Goal: Task Accomplishment & Management: Manage account settings

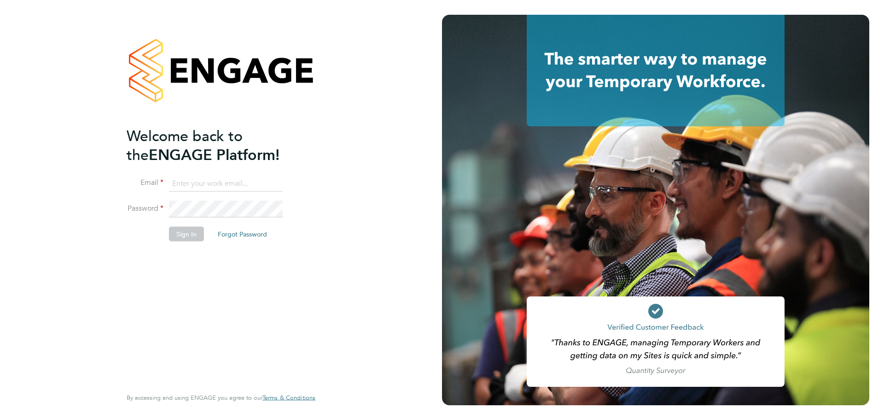
type input "Kayleigh.Evans@brightonandhovealbion.com"
click at [189, 234] on button "Sign In" at bounding box center [186, 233] width 35 height 15
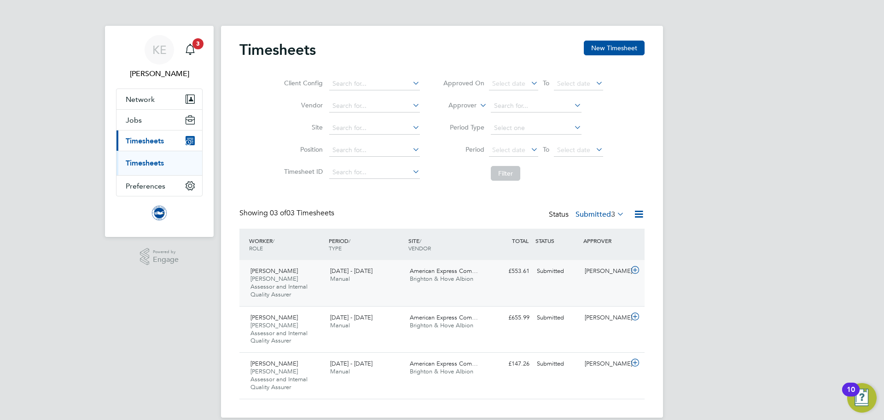
click at [390, 288] on div "Peter Lilley Steward Assessor and Internal Quality Assurer 1 - 31 Aug 2025 1 - …" at bounding box center [442, 283] width 405 height 46
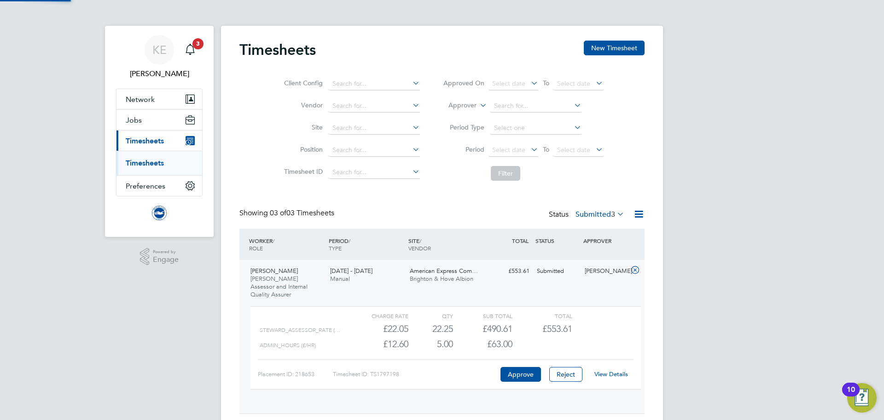
scroll to position [16, 90]
click at [614, 370] on link "View Details" at bounding box center [612, 374] width 34 height 8
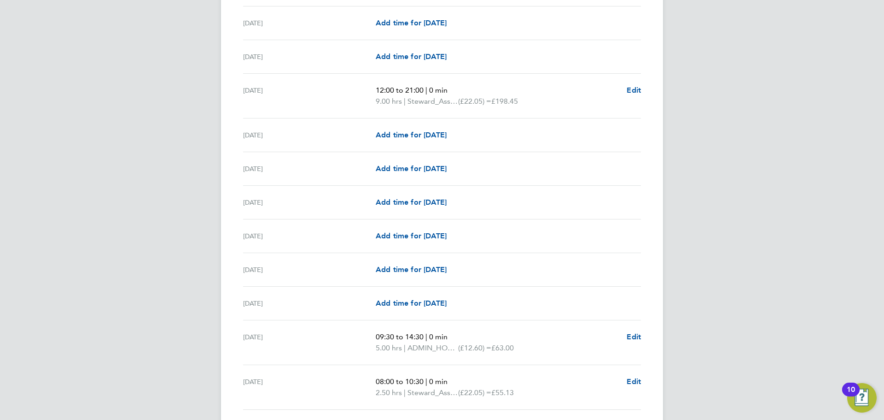
scroll to position [1073, 0]
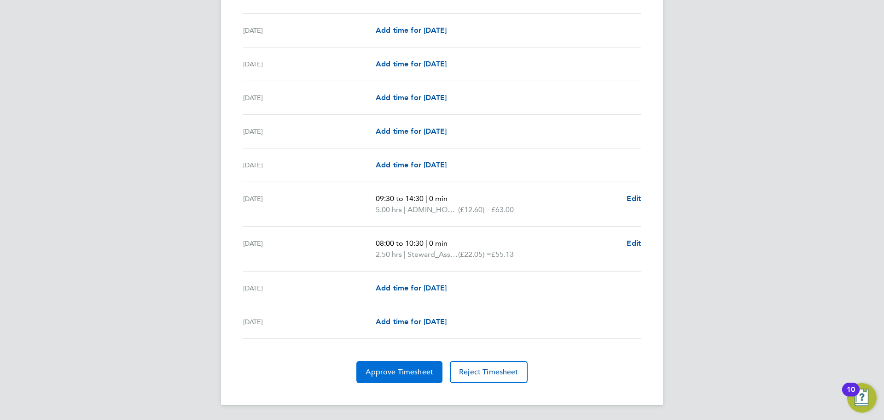
click at [419, 371] on span "Approve Timesheet" at bounding box center [400, 371] width 68 height 9
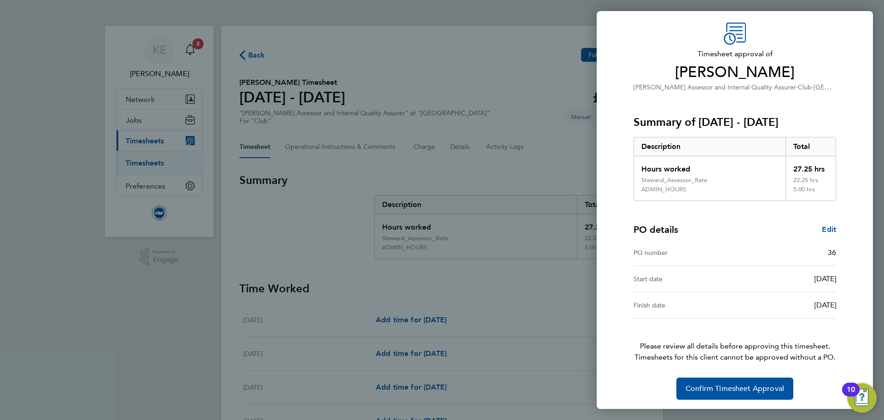
scroll to position [31, 0]
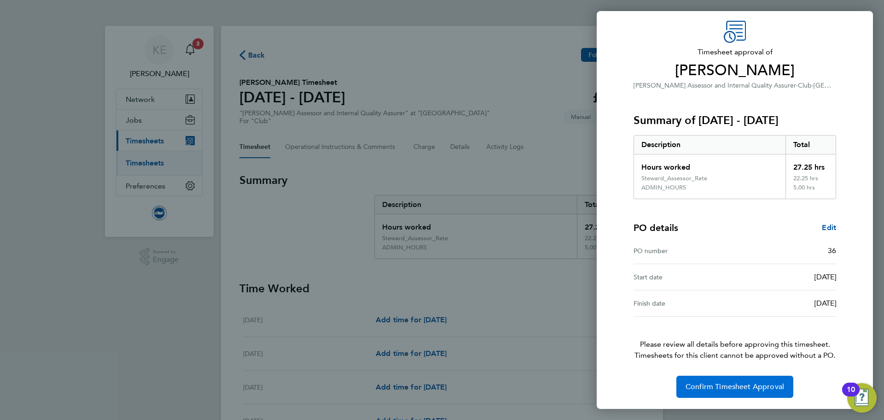
click at [718, 389] on span "Confirm Timesheet Approval" at bounding box center [735, 386] width 99 height 9
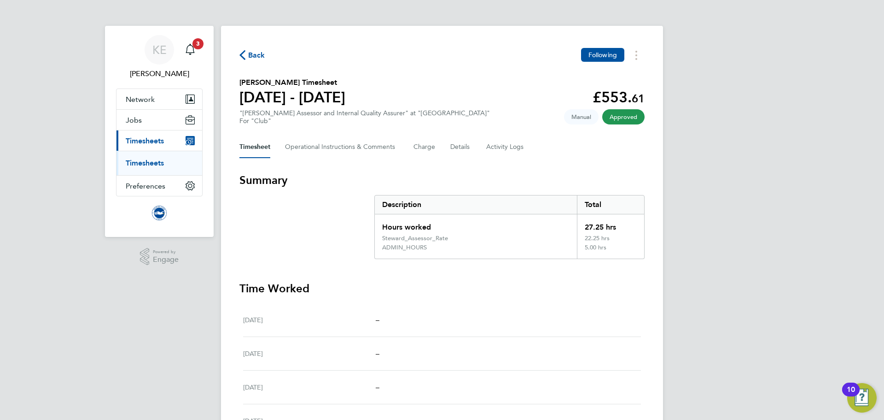
click at [153, 164] on link "Timesheets" at bounding box center [145, 162] width 38 height 9
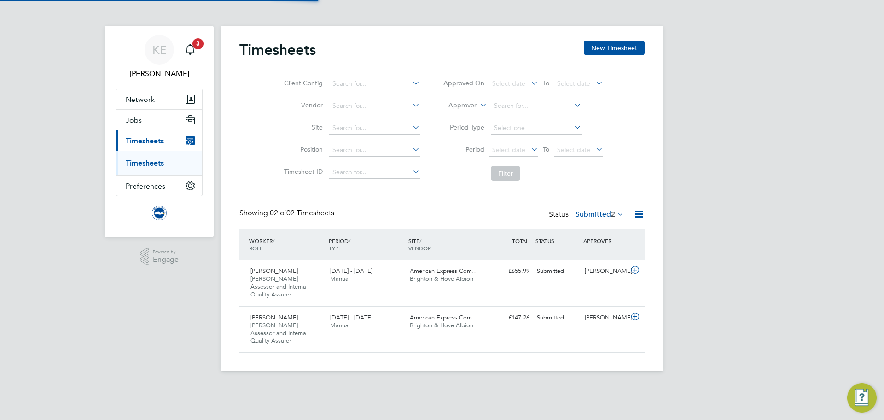
scroll to position [23, 80]
click at [389, 278] on div "1 - 31 Aug 2025 Manual" at bounding box center [367, 274] width 80 height 23
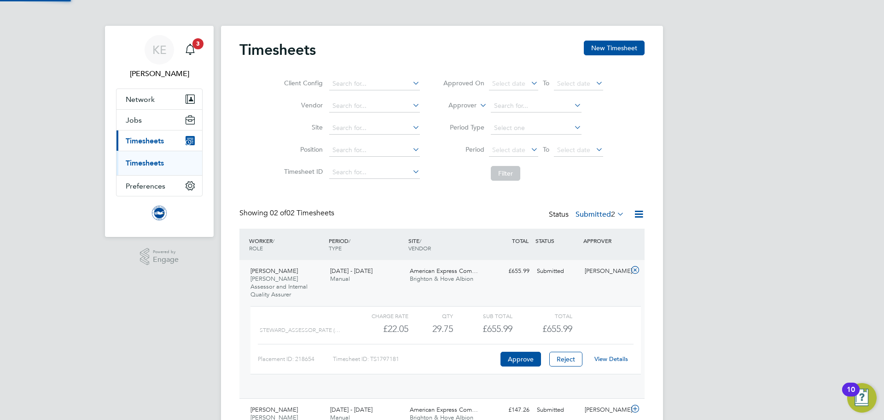
scroll to position [16, 90]
click at [605, 355] on link "View Details" at bounding box center [612, 359] width 34 height 8
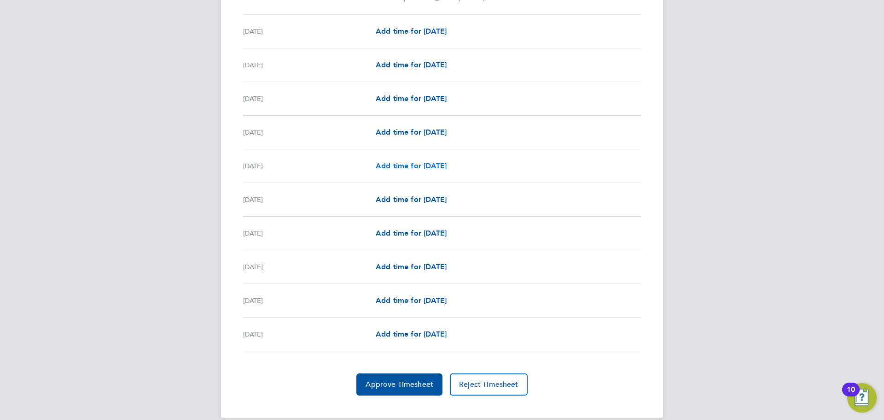
scroll to position [1071, 0]
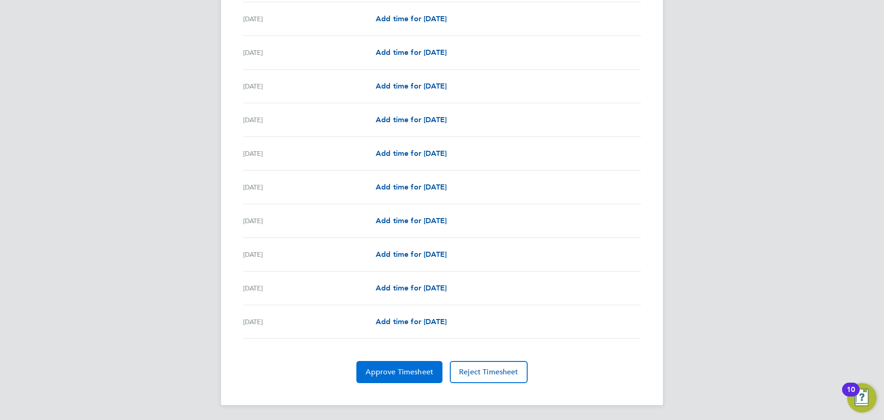
click at [417, 368] on span "Approve Timesheet" at bounding box center [400, 371] width 68 height 9
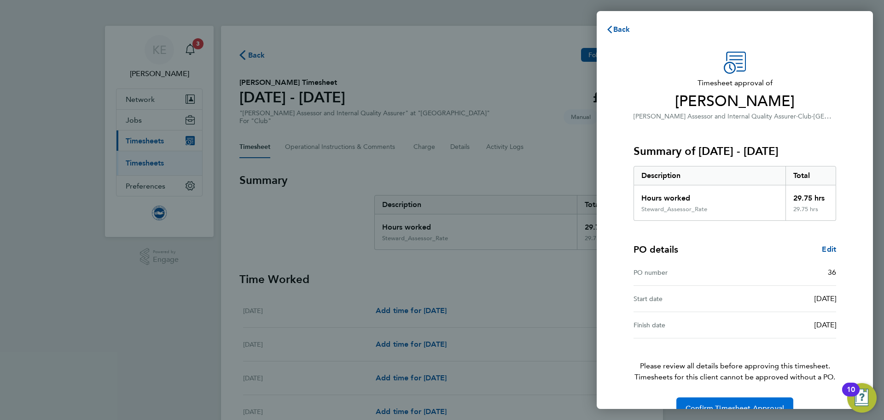
click at [736, 399] on button "Confirm Timesheet Approval" at bounding box center [735, 408] width 117 height 22
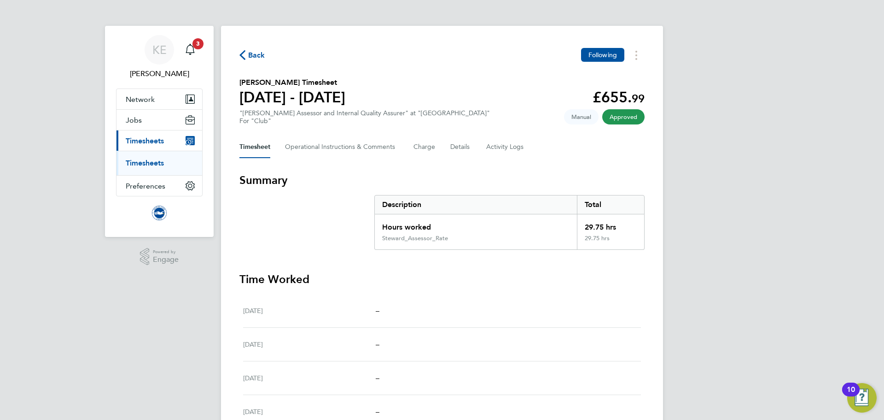
click at [149, 164] on link "Timesheets" at bounding box center [145, 162] width 38 height 9
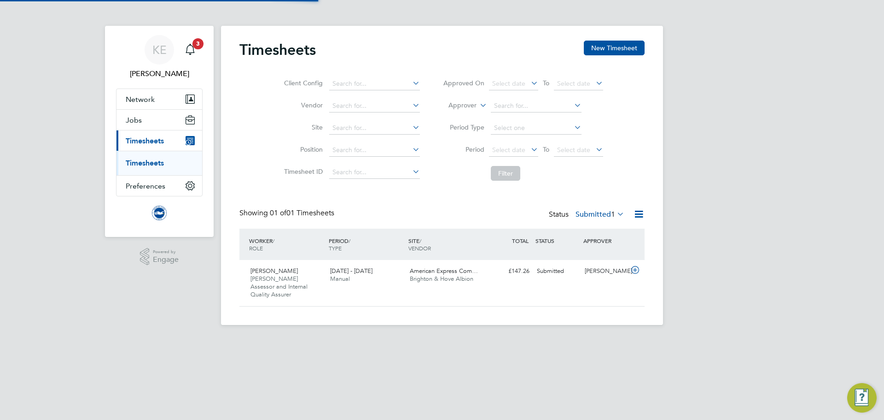
scroll to position [23, 80]
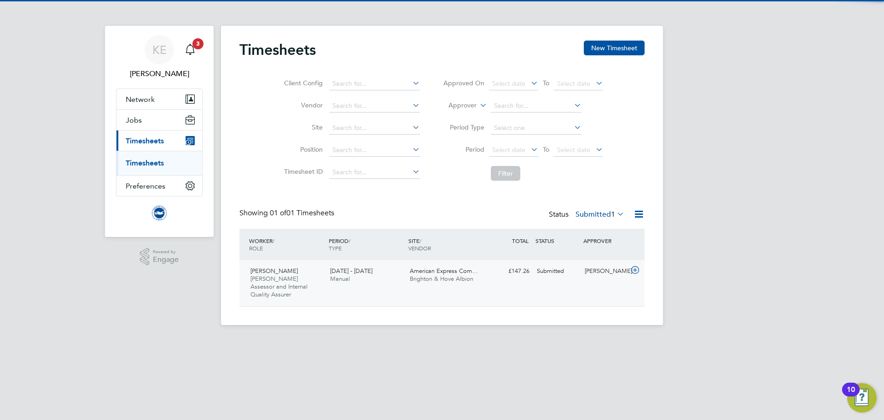
click at [343, 275] on span "Manual" at bounding box center [340, 279] width 20 height 8
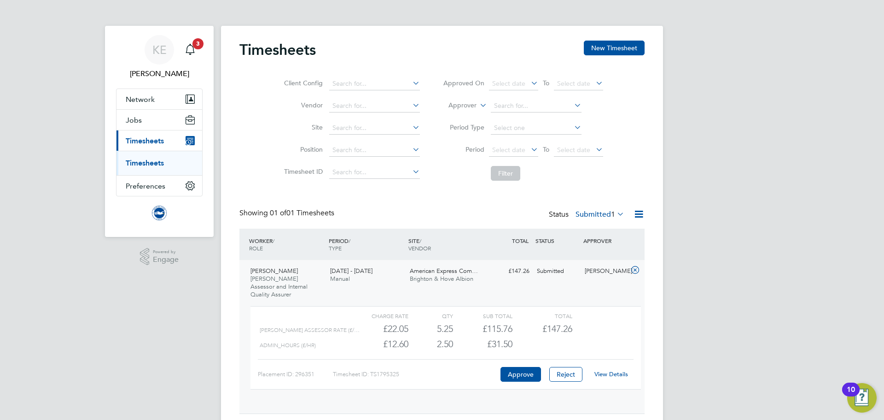
scroll to position [16, 90]
click at [614, 370] on link "View Details" at bounding box center [612, 374] width 34 height 8
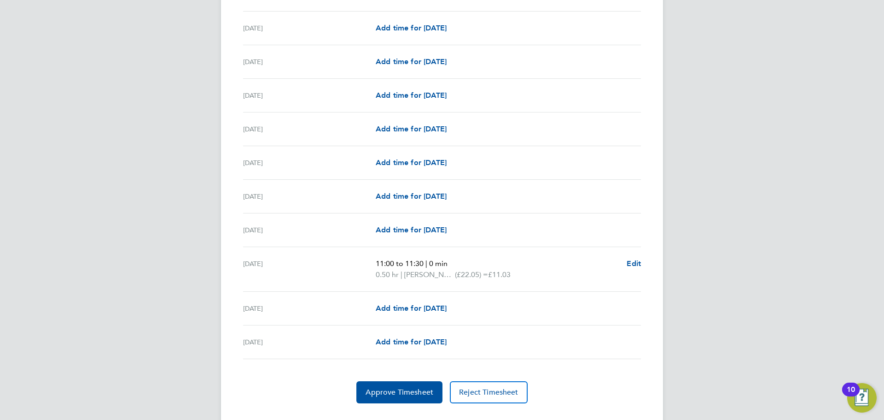
scroll to position [1051, 0]
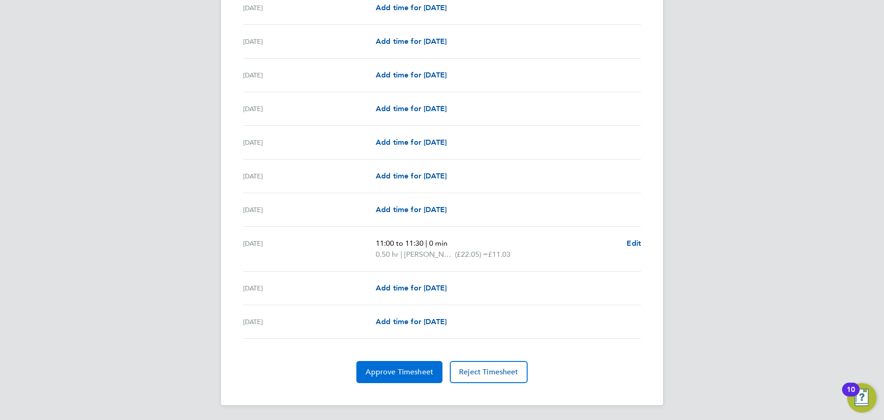
click at [393, 369] on span "Approve Timesheet" at bounding box center [400, 371] width 68 height 9
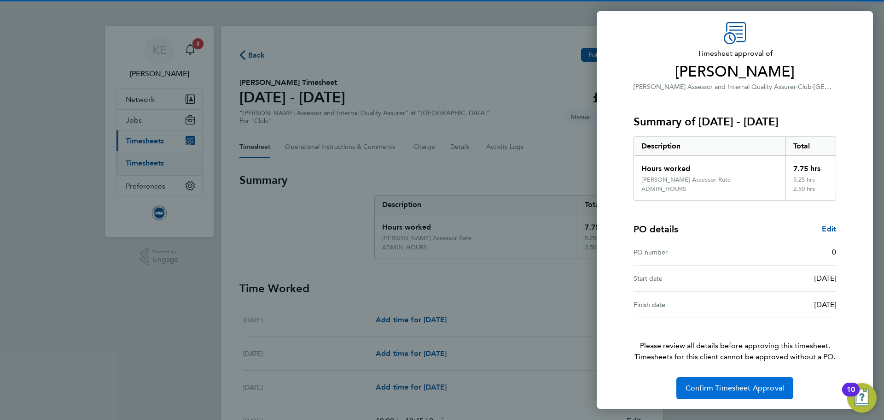
scroll to position [31, 0]
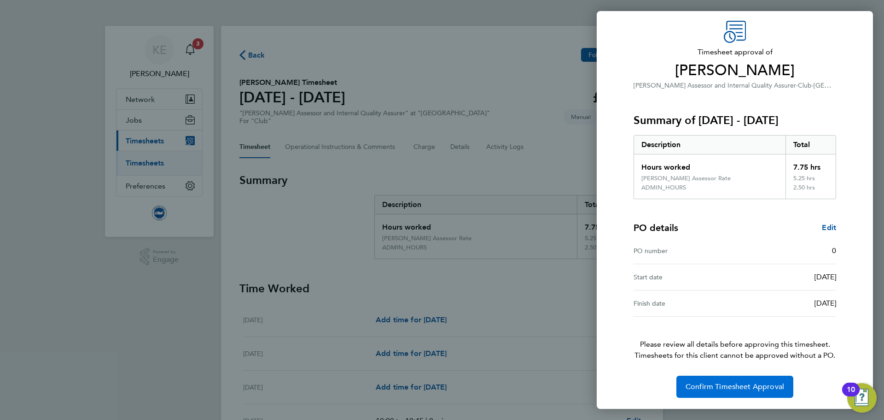
click at [722, 392] on button "Confirm Timesheet Approval" at bounding box center [735, 386] width 117 height 22
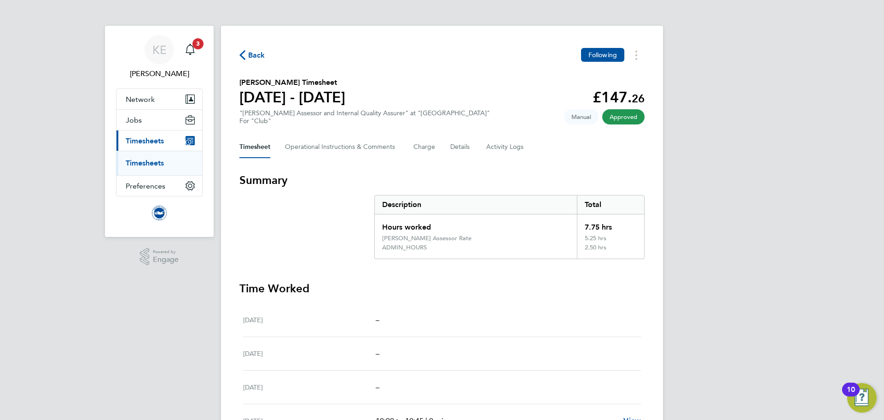
click at [147, 163] on link "Timesheets" at bounding box center [145, 162] width 38 height 9
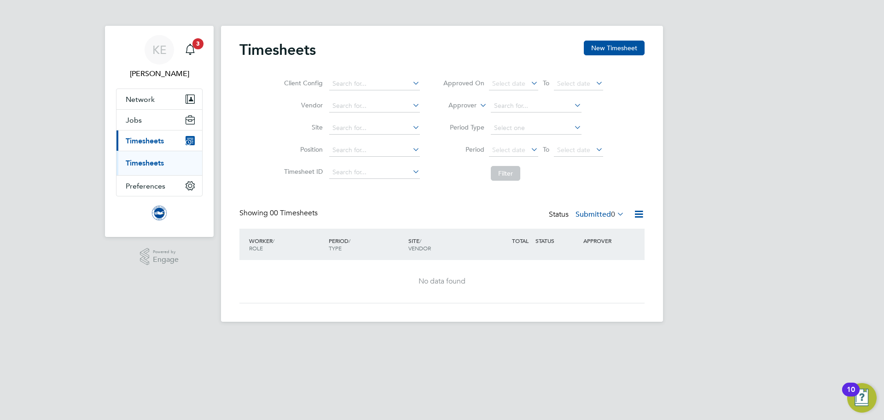
click at [161, 146] on button "Current page: Timesheets" at bounding box center [160, 140] width 86 height 20
click at [601, 217] on label "Submitted 0" at bounding box center [600, 214] width 49 height 9
click at [604, 269] on li "Approved" at bounding box center [595, 269] width 42 height 13
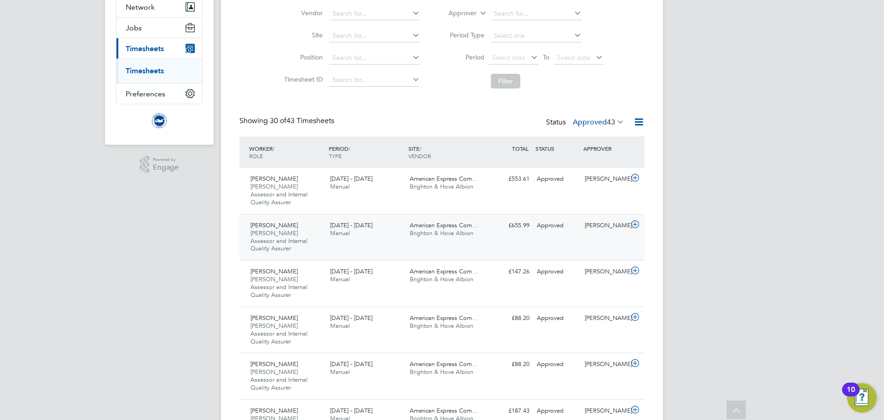
click at [421, 230] on div "American Express Com… Brighton & Hove Albion" at bounding box center [446, 229] width 80 height 23
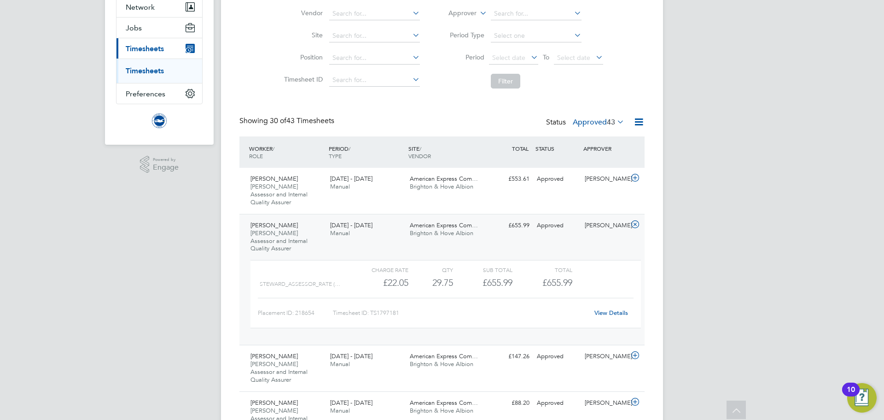
click at [618, 309] on link "View Details" at bounding box center [612, 313] width 34 height 8
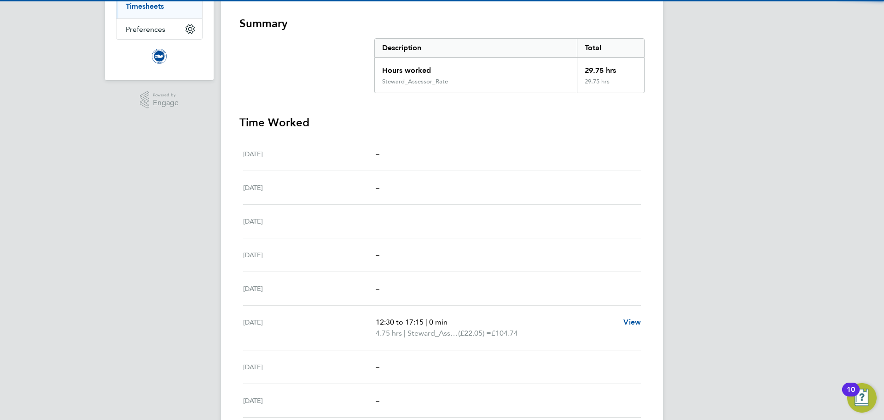
scroll to position [184, 0]
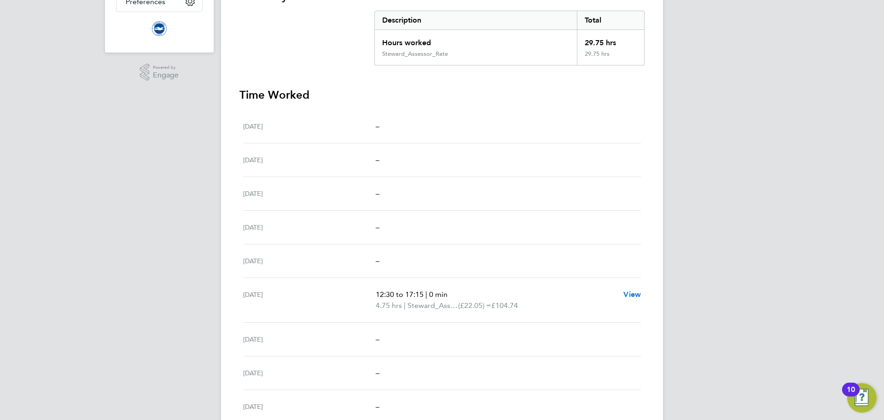
click at [632, 293] on span "View" at bounding box center [633, 294] width 18 height 9
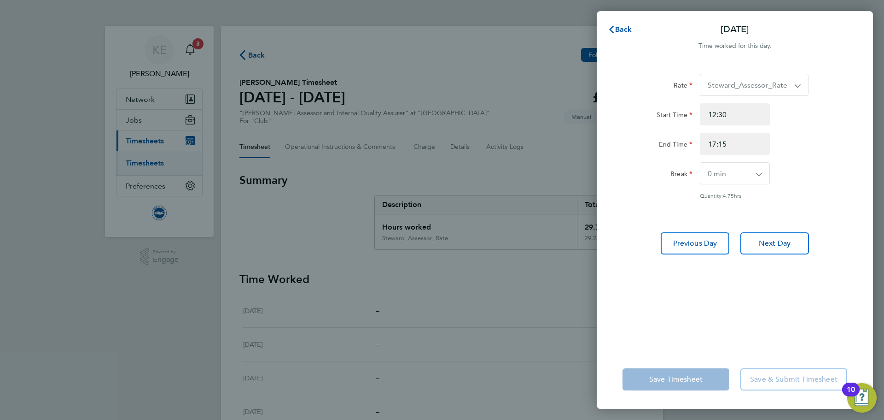
click at [798, 88] on app-icon-cross-button at bounding box center [802, 84] width 11 height 21
click at [636, 31] on button "Back" at bounding box center [620, 29] width 43 height 18
